Goal: Task Accomplishment & Management: Manage account settings

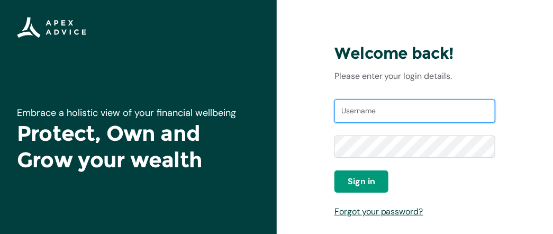
click at [394, 107] on input "Username" at bounding box center [415, 111] width 161 height 23
type input "l"
type input "[EMAIL_ADDRESS][DOMAIN_NAME]"
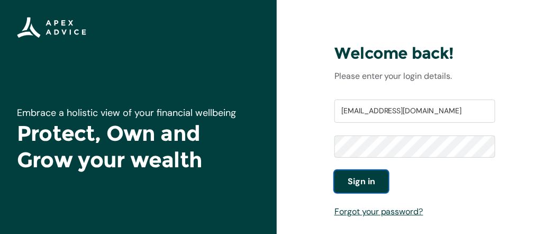
click at [367, 178] on span "Sign in" at bounding box center [362, 181] width 28 height 13
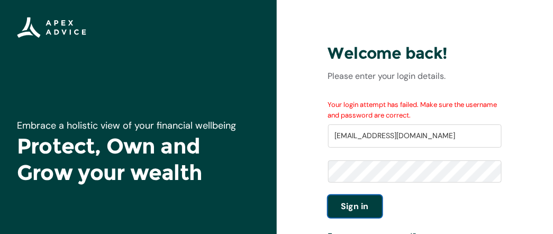
click at [364, 204] on span "Sign in" at bounding box center [355, 206] width 28 height 13
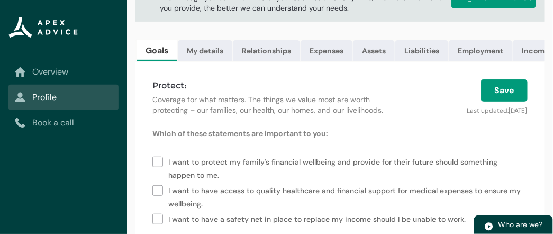
scroll to position [93, 0]
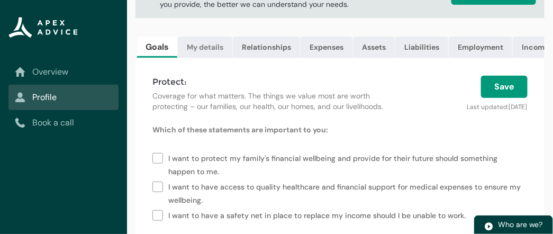
click at [204, 44] on link "My details" at bounding box center [205, 47] width 55 height 21
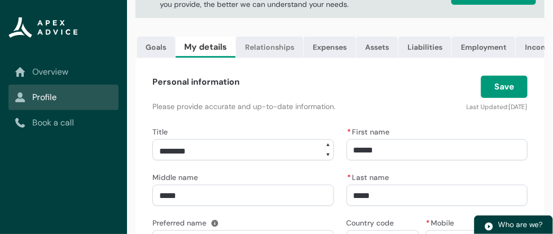
click at [245, 48] on link "Relationships" at bounding box center [269, 47] width 67 height 21
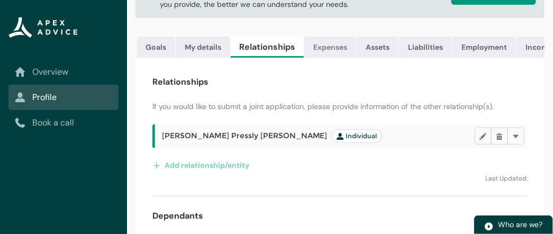
click at [323, 49] on link "Expenses" at bounding box center [330, 47] width 52 height 21
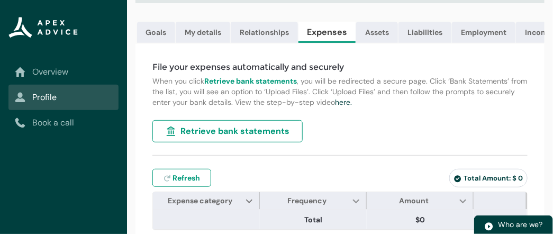
scroll to position [114, 0]
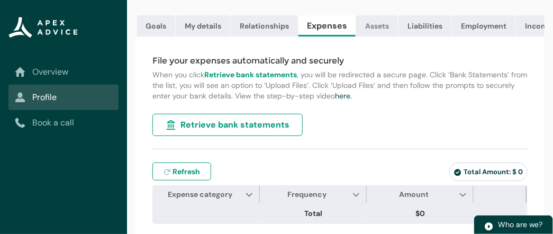
click at [376, 22] on link "Assets" at bounding box center [377, 25] width 42 height 21
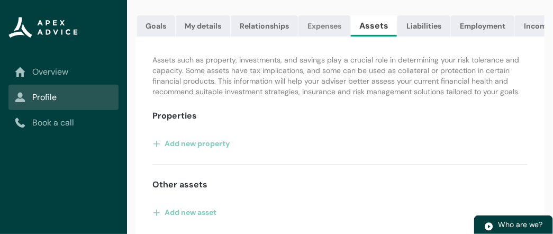
click at [332, 21] on link "Expenses" at bounding box center [325, 25] width 52 height 21
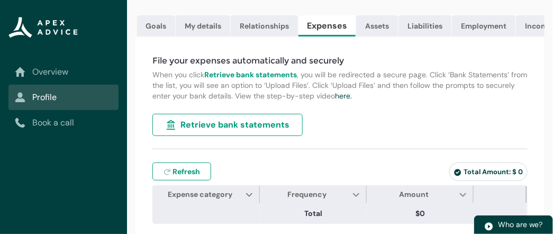
click at [220, 131] on span "Retrieve bank statements" at bounding box center [235, 125] width 109 height 13
click at [381, 29] on link "Assets" at bounding box center [377, 25] width 42 height 21
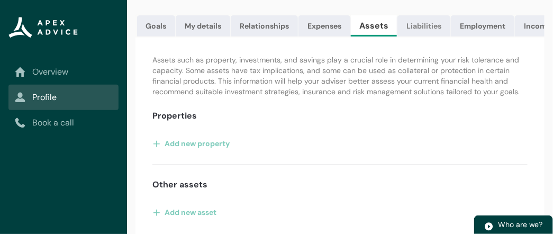
click at [417, 25] on link "Liabilities" at bounding box center [424, 25] width 53 height 21
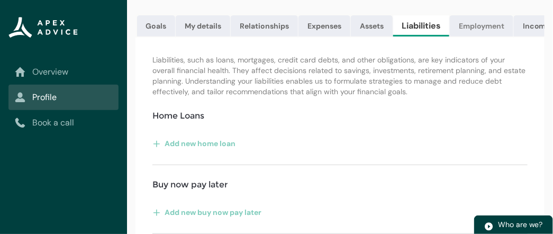
click at [482, 25] on link "Employment" at bounding box center [482, 25] width 64 height 21
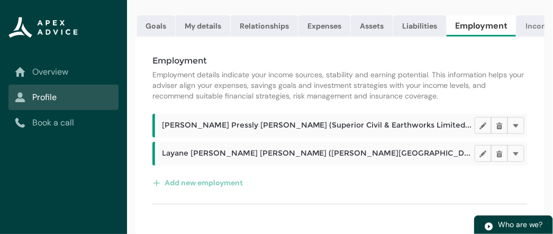
click at [527, 22] on link "Income" at bounding box center [540, 25] width 46 height 21
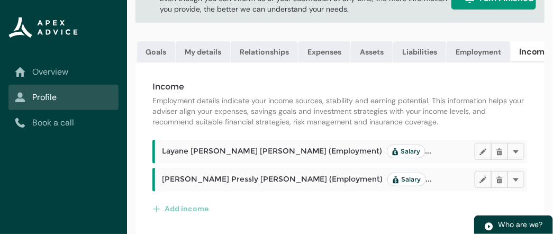
click at [527, 46] on link "Income" at bounding box center [535, 51] width 48 height 21
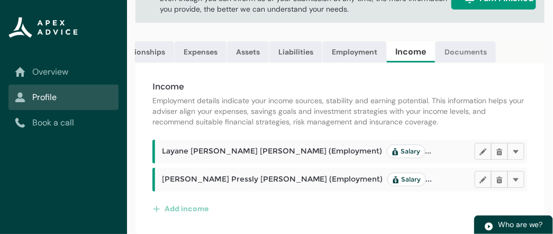
click at [466, 49] on link "Documents" at bounding box center [466, 51] width 60 height 21
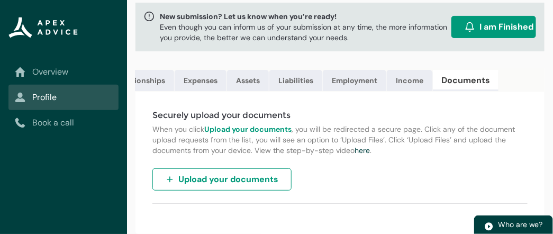
scroll to position [66, 0]
click at [468, 79] on link "Documents" at bounding box center [466, 80] width 66 height 21
click at [272, 132] on strong "Upload your documents" at bounding box center [247, 129] width 87 height 10
click at [257, 178] on span "Upload your documents" at bounding box center [228, 179] width 100 height 13
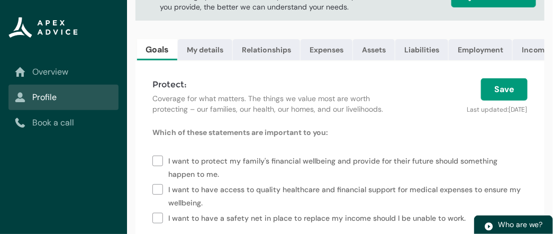
scroll to position [98, 0]
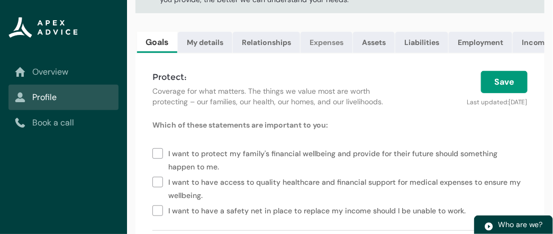
click at [323, 46] on link "Expenses" at bounding box center [327, 42] width 52 height 21
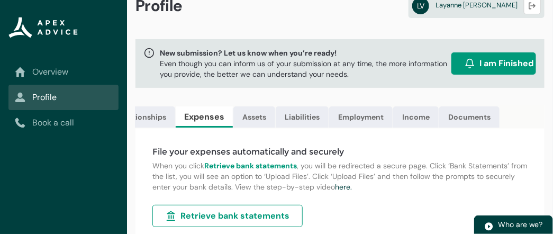
scroll to position [0, 125]
click at [447, 115] on link "Documents" at bounding box center [467, 116] width 60 height 21
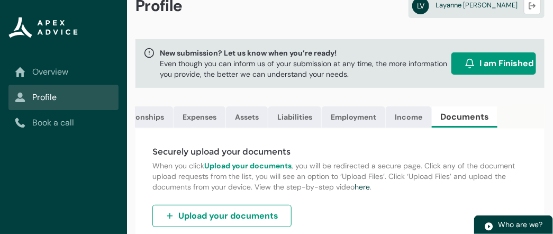
click at [269, 220] on span "Upload your documents" at bounding box center [228, 216] width 100 height 13
